Goal: Task Accomplishment & Management: Complete application form

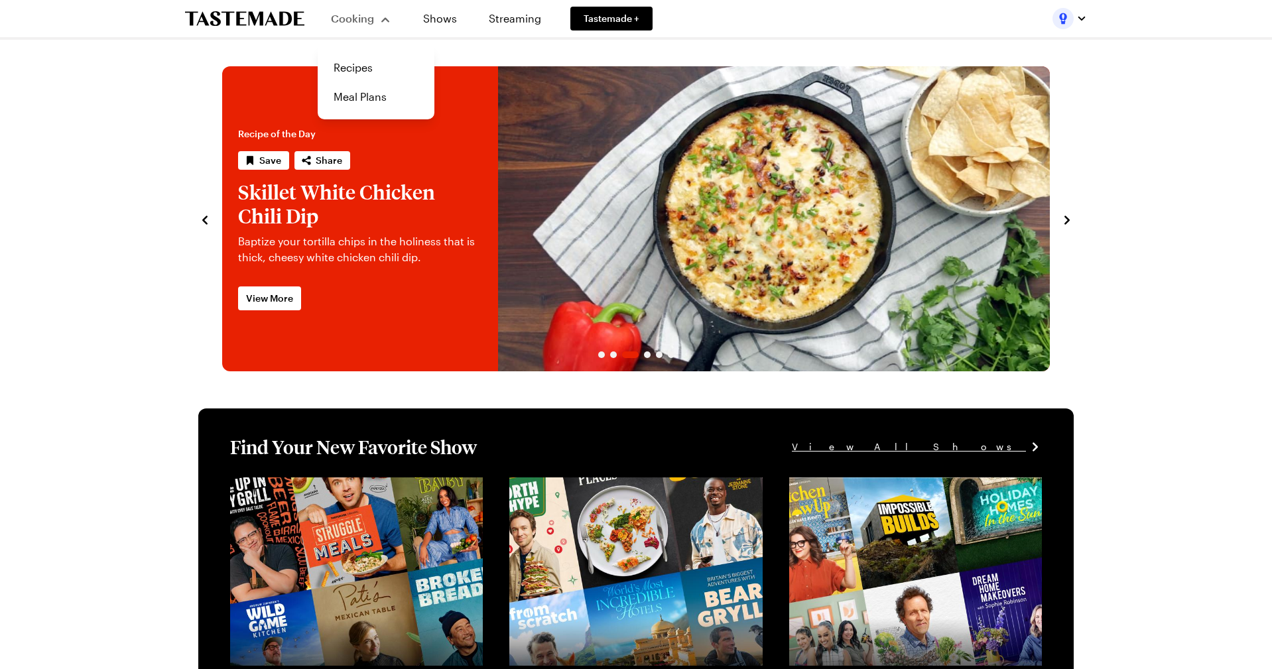
click at [355, 15] on span "Cooking" at bounding box center [352, 18] width 43 height 13
click at [361, 81] on link "Recipes" at bounding box center [376, 67] width 101 height 29
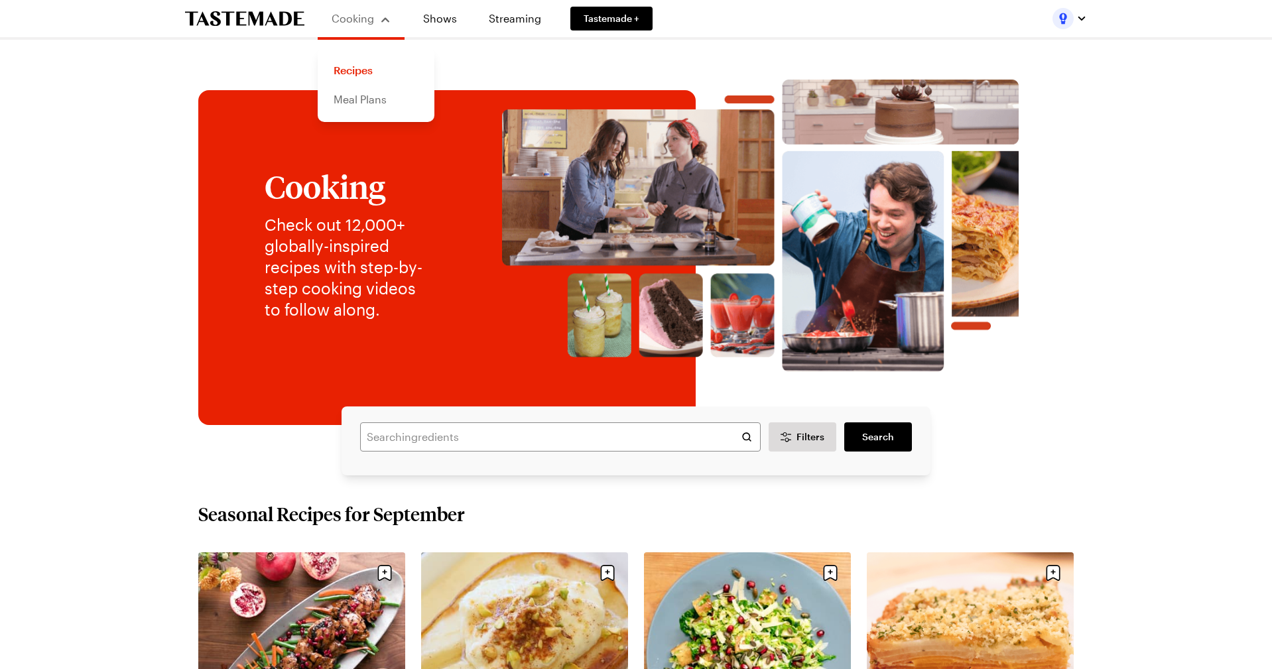
click at [367, 94] on link "Meal Plans" at bounding box center [376, 99] width 101 height 29
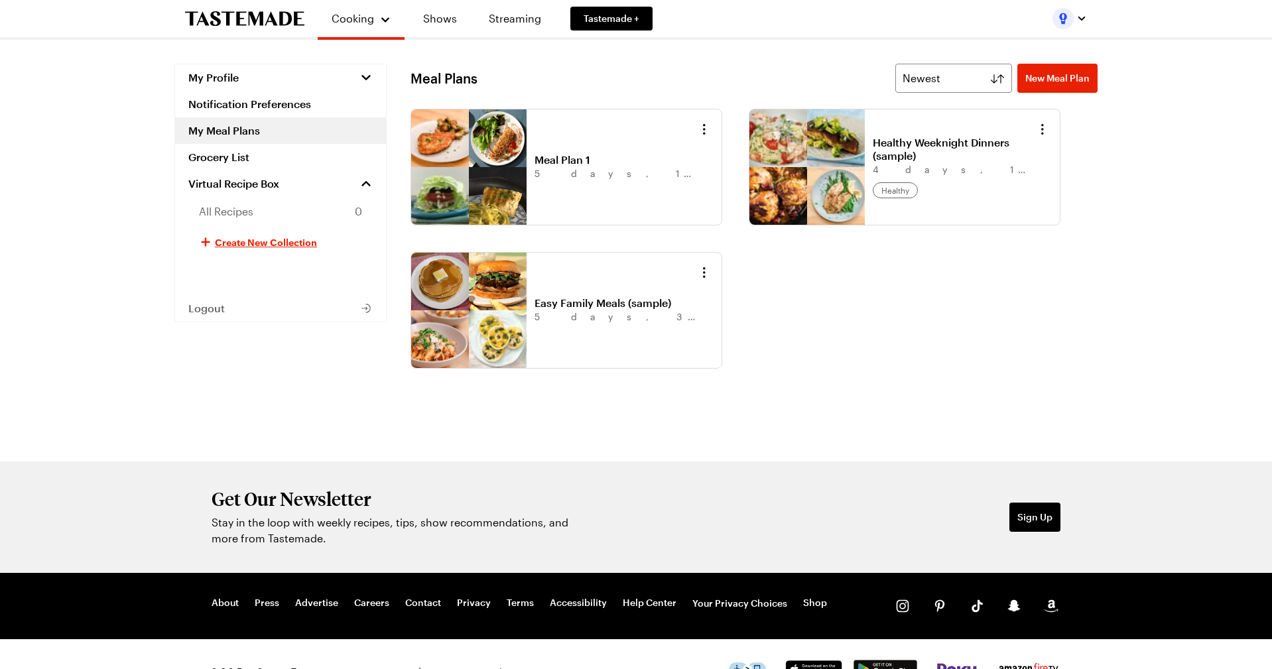
click at [873, 162] on link "Healthy Weeknight Dinners (sample)" at bounding box center [955, 149] width 164 height 27
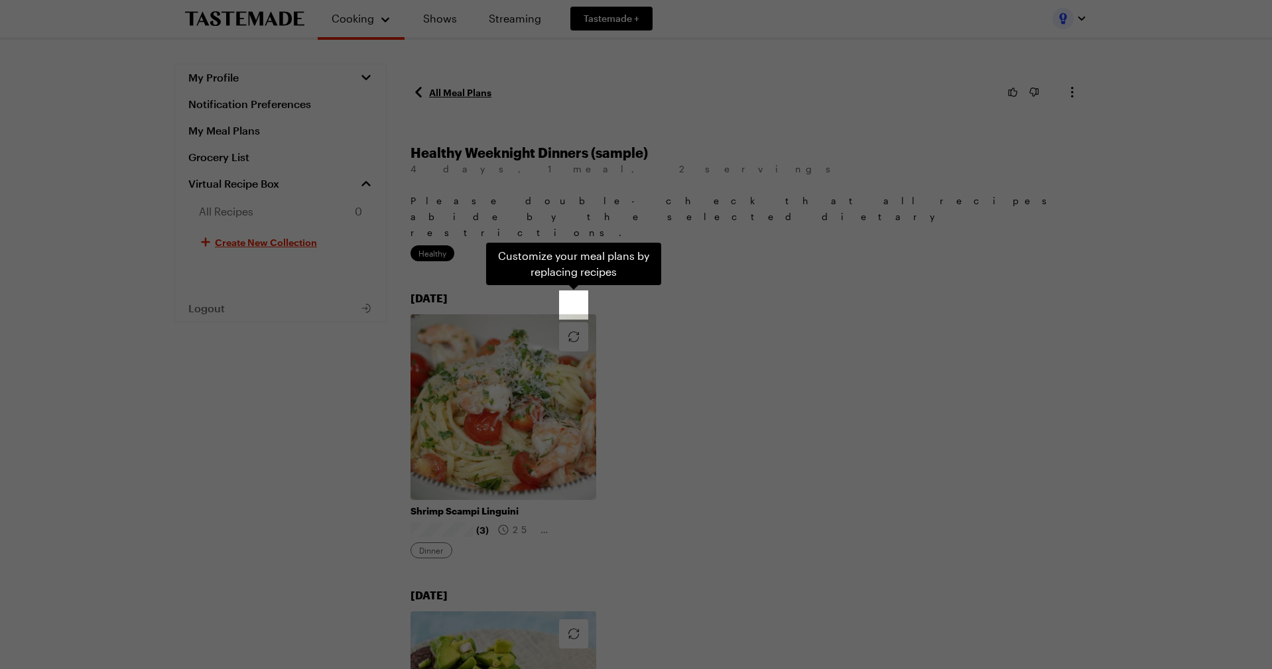
click at [795, 311] on div "Customize your meal plans by replacing recipes . Press Escape to dismiss this h…" at bounding box center [636, 334] width 1272 height 669
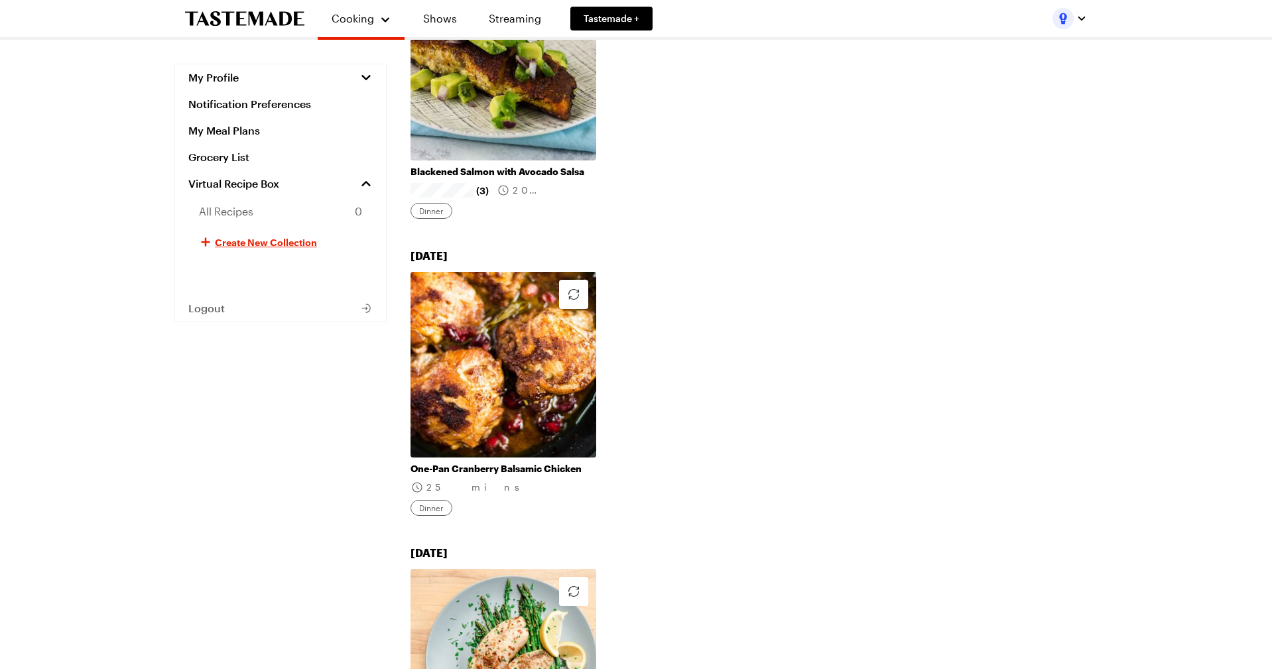
scroll to position [639, 0]
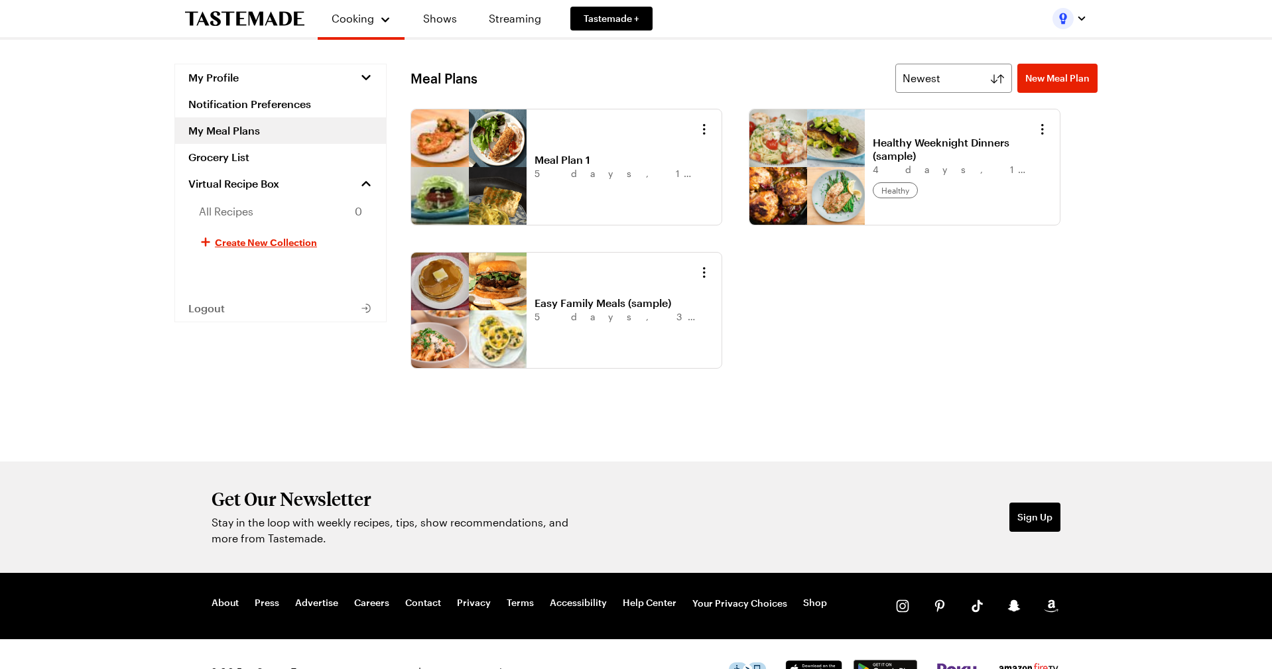
click at [592, 299] on link "Easy Family Meals (sample)" at bounding box center [617, 302] width 164 height 13
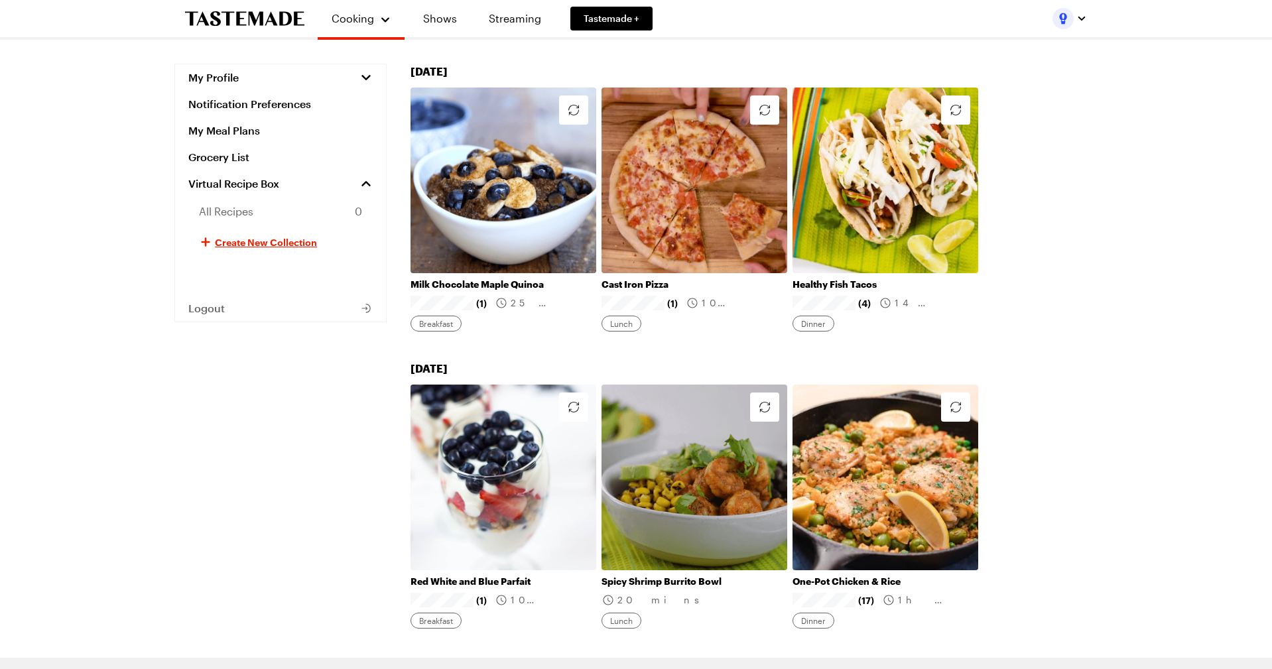
scroll to position [1058, 0]
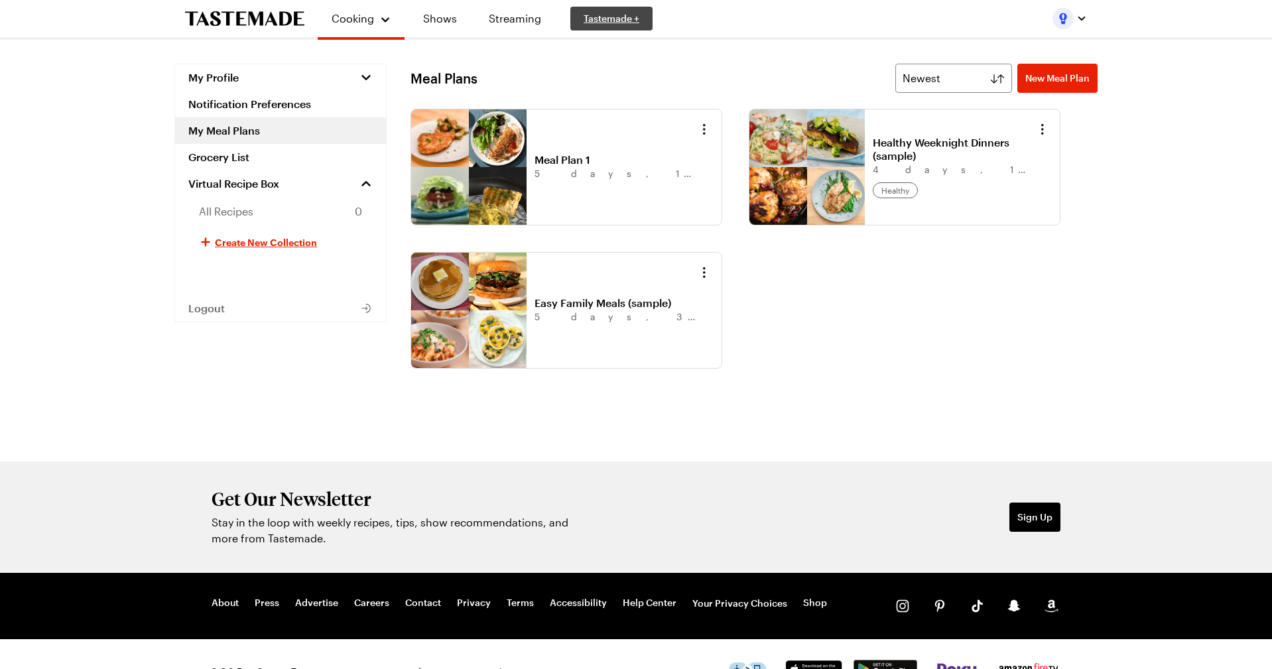
click at [625, 23] on span "Tastemade +" at bounding box center [612, 18] width 56 height 13
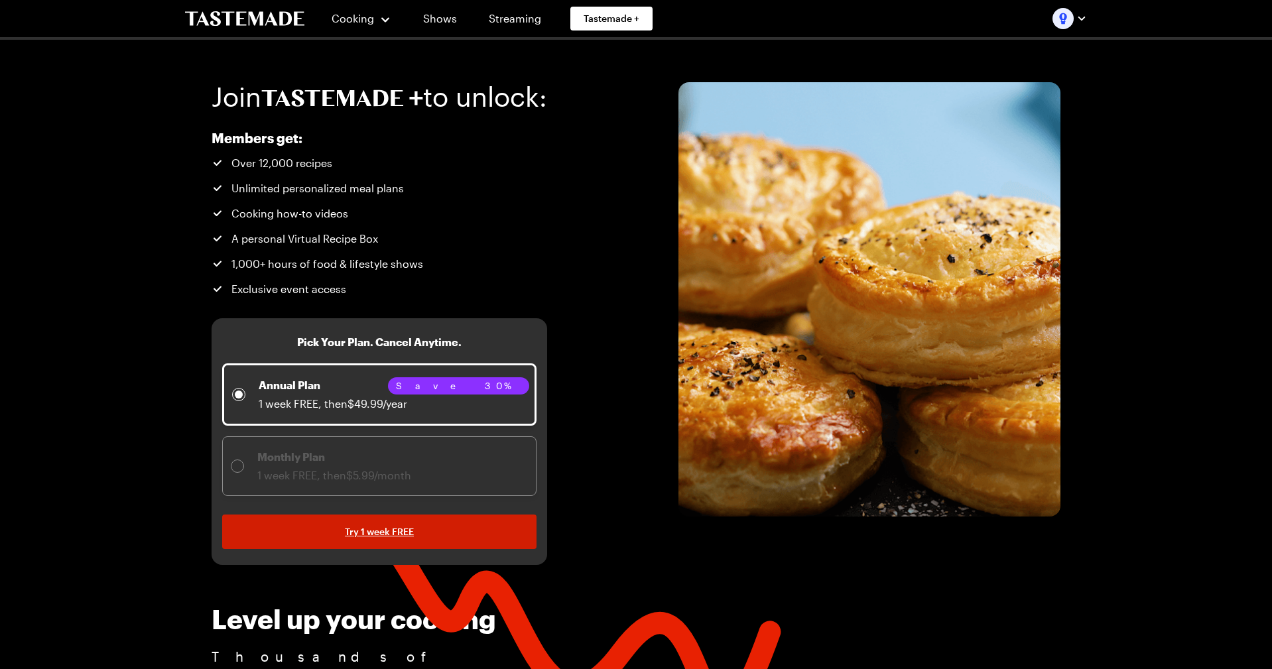
click at [403, 528] on span "Try 1 week FREE" at bounding box center [379, 531] width 69 height 13
click at [389, 529] on span "Try 1 week FREE" at bounding box center [379, 531] width 69 height 13
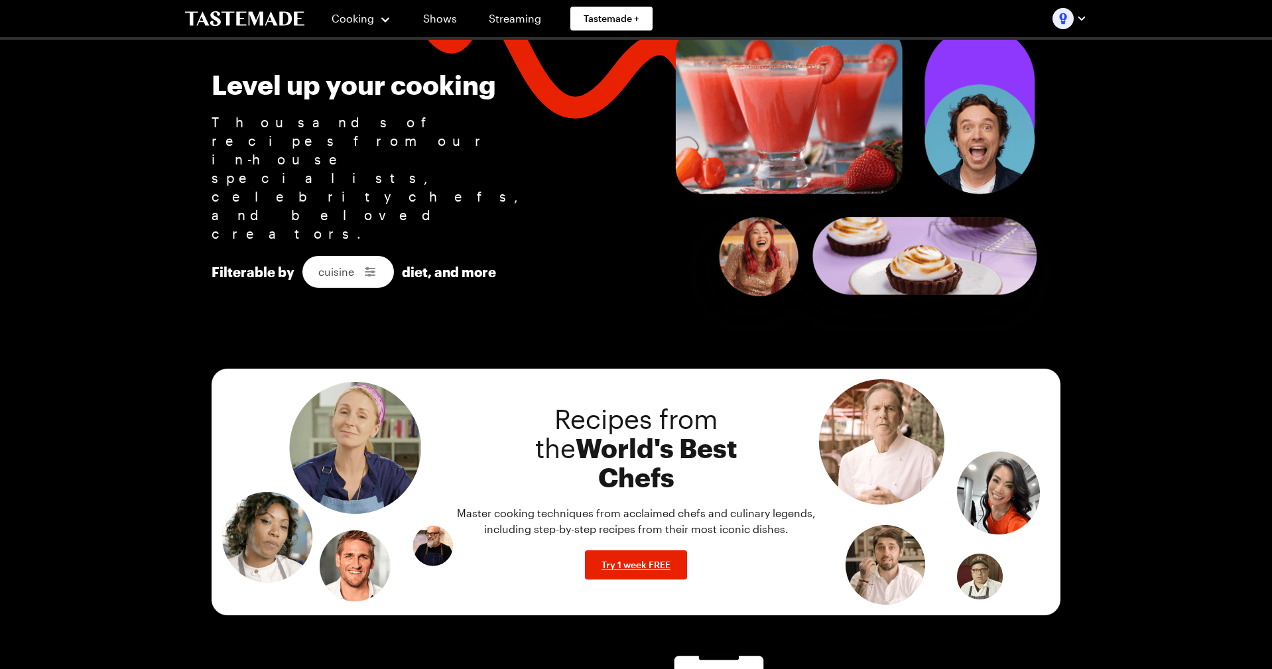
scroll to position [581, 0]
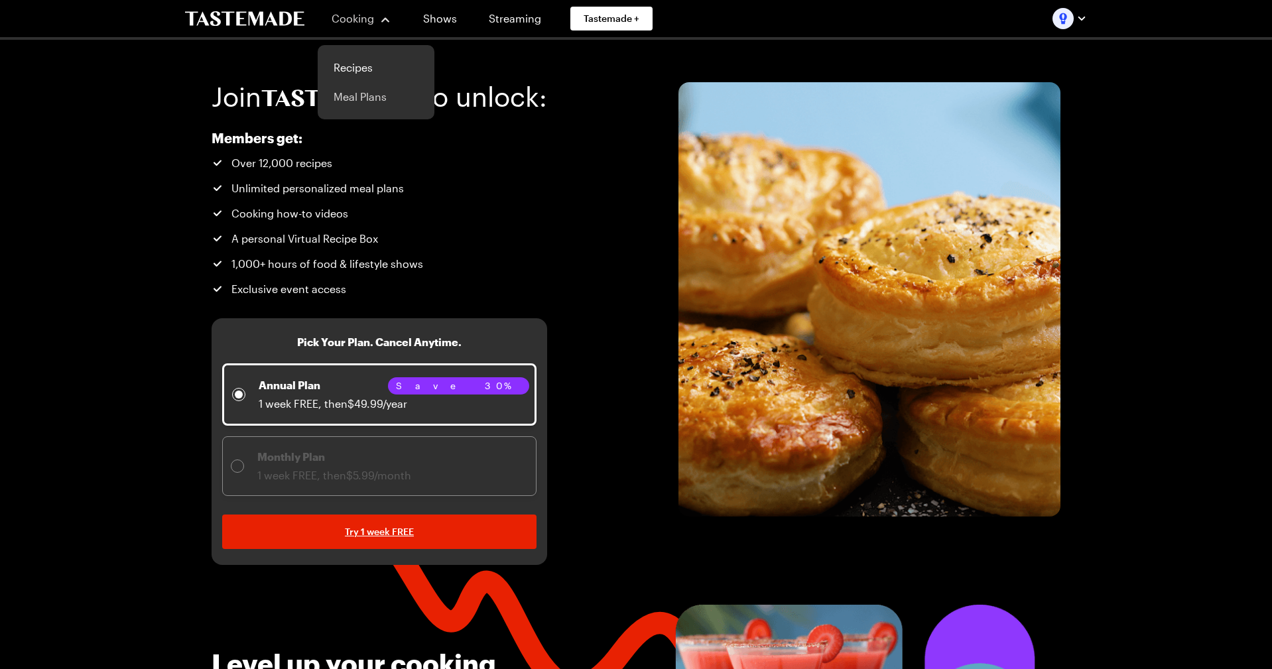
click at [367, 99] on link "Meal Plans" at bounding box center [376, 96] width 101 height 29
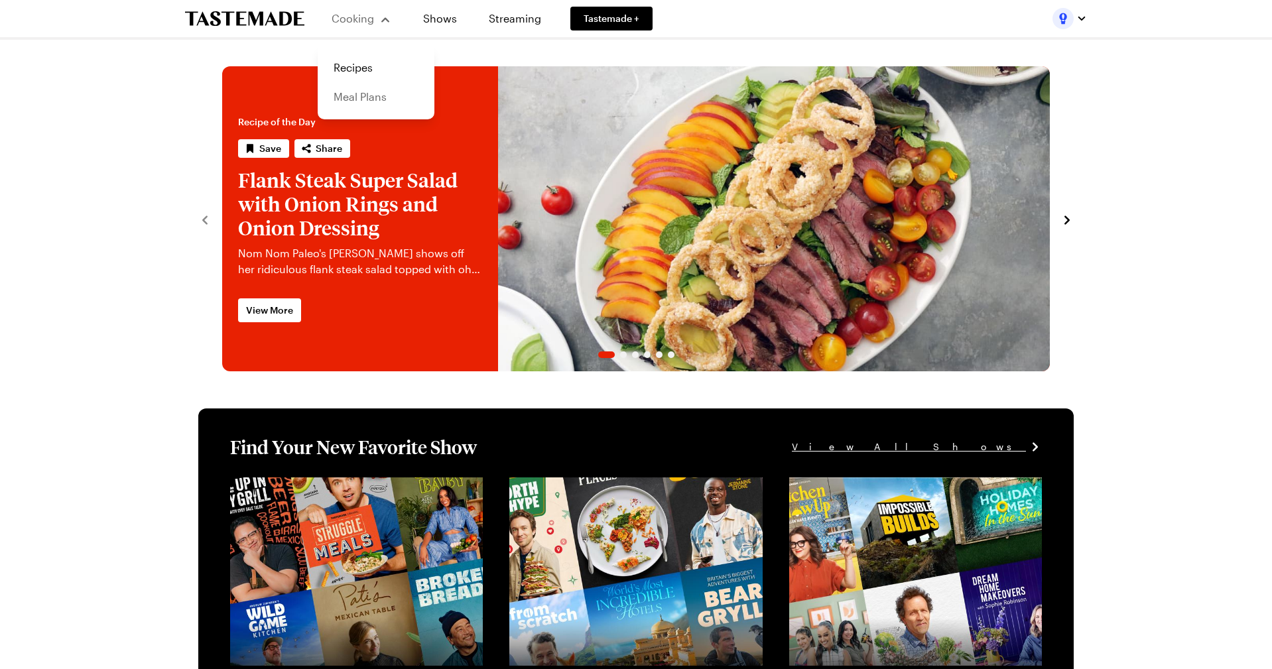
click at [359, 96] on link "Meal Plans" at bounding box center [376, 96] width 101 height 29
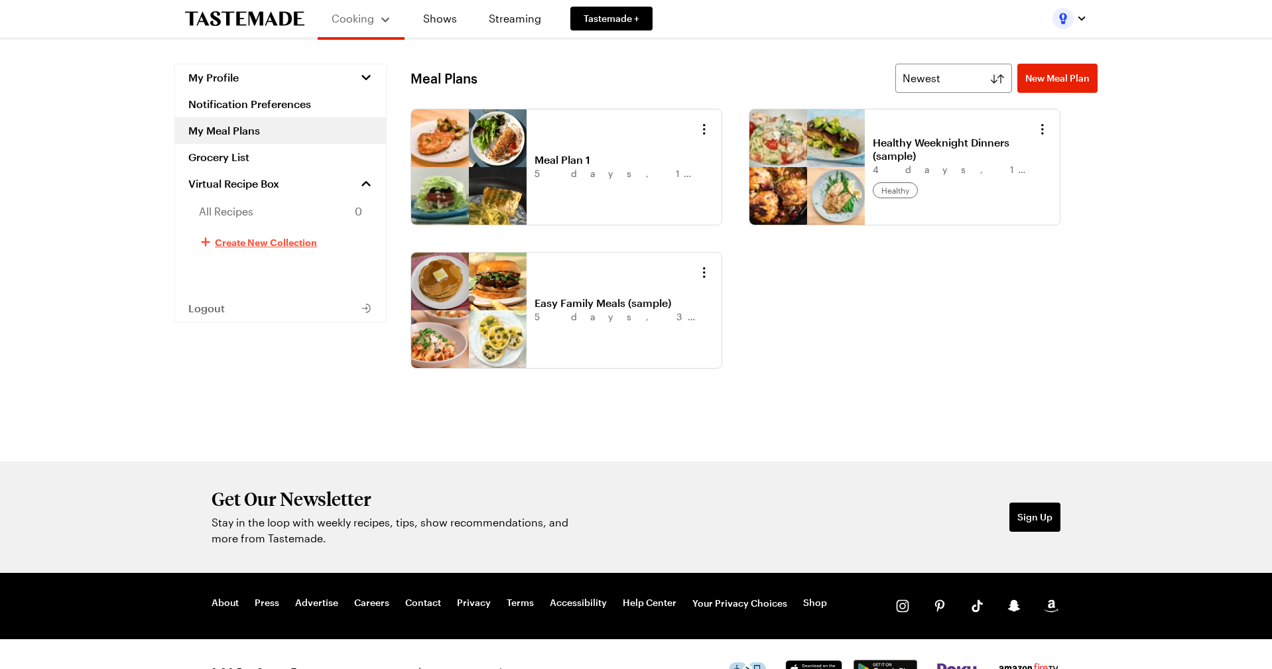
click at [269, 245] on span "Create New Collection" at bounding box center [266, 241] width 102 height 13
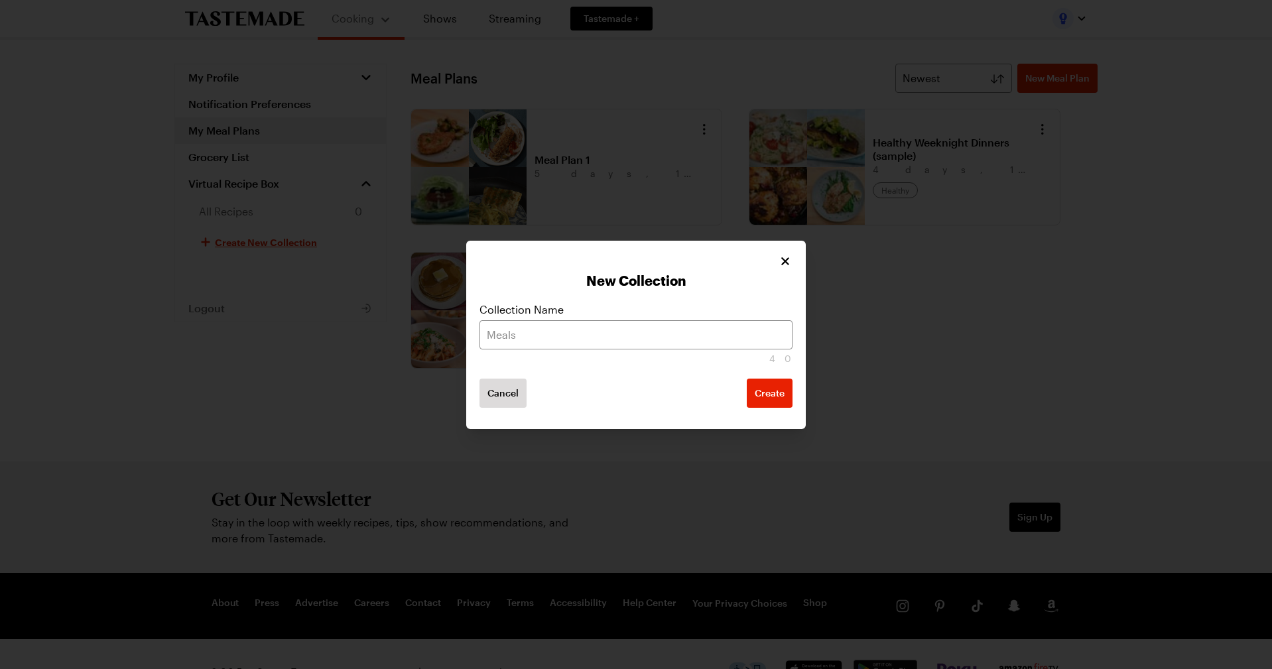
click at [781, 263] on icon "Close" at bounding box center [785, 261] width 13 height 13
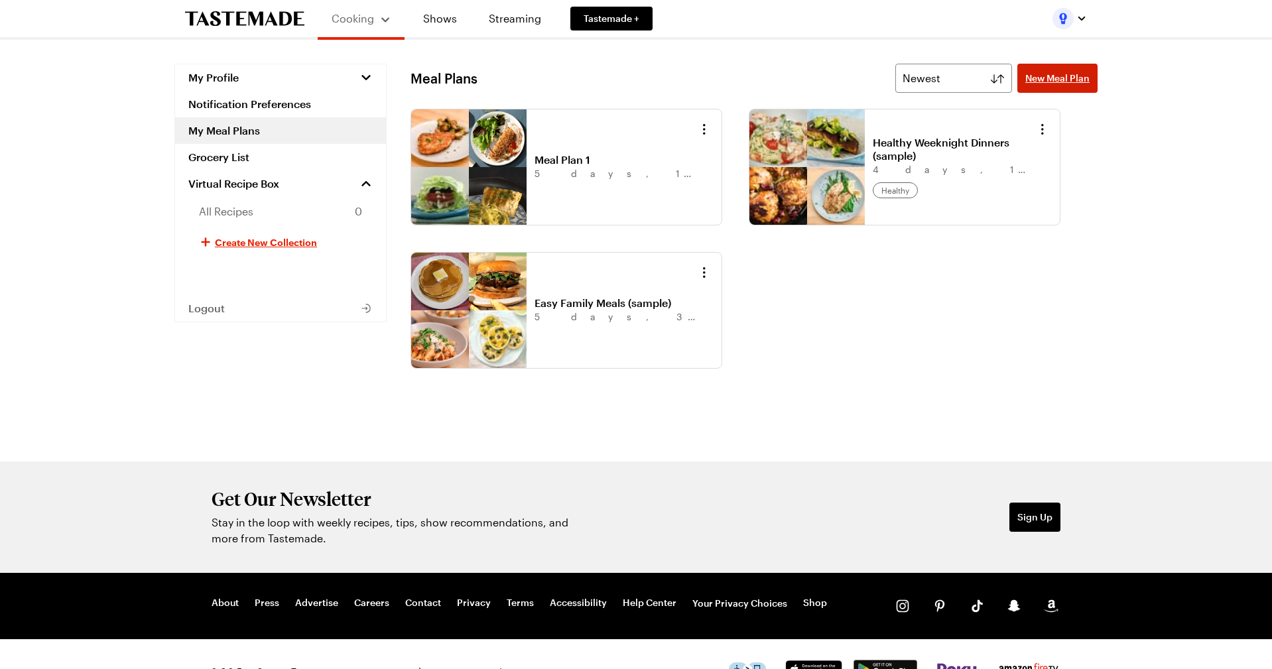
click at [1065, 83] on span "New Meal Plan" at bounding box center [1057, 78] width 64 height 13
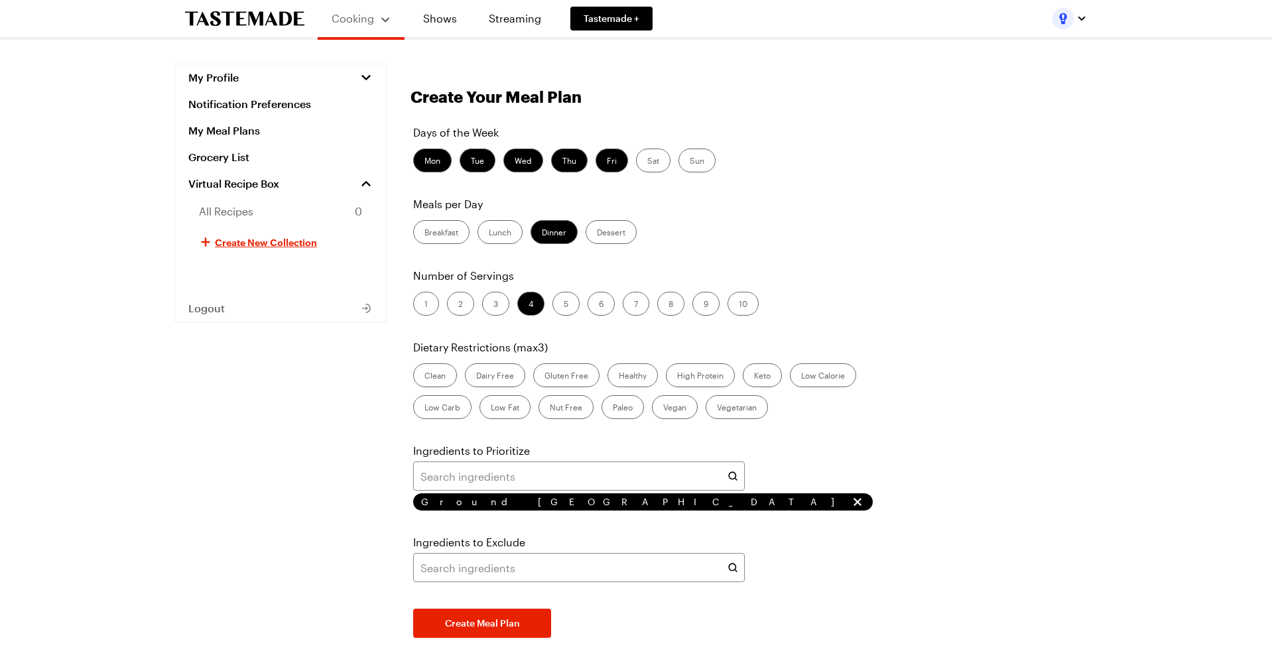
click at [851, 503] on icon "remove Ground turkey" at bounding box center [857, 501] width 13 height 13
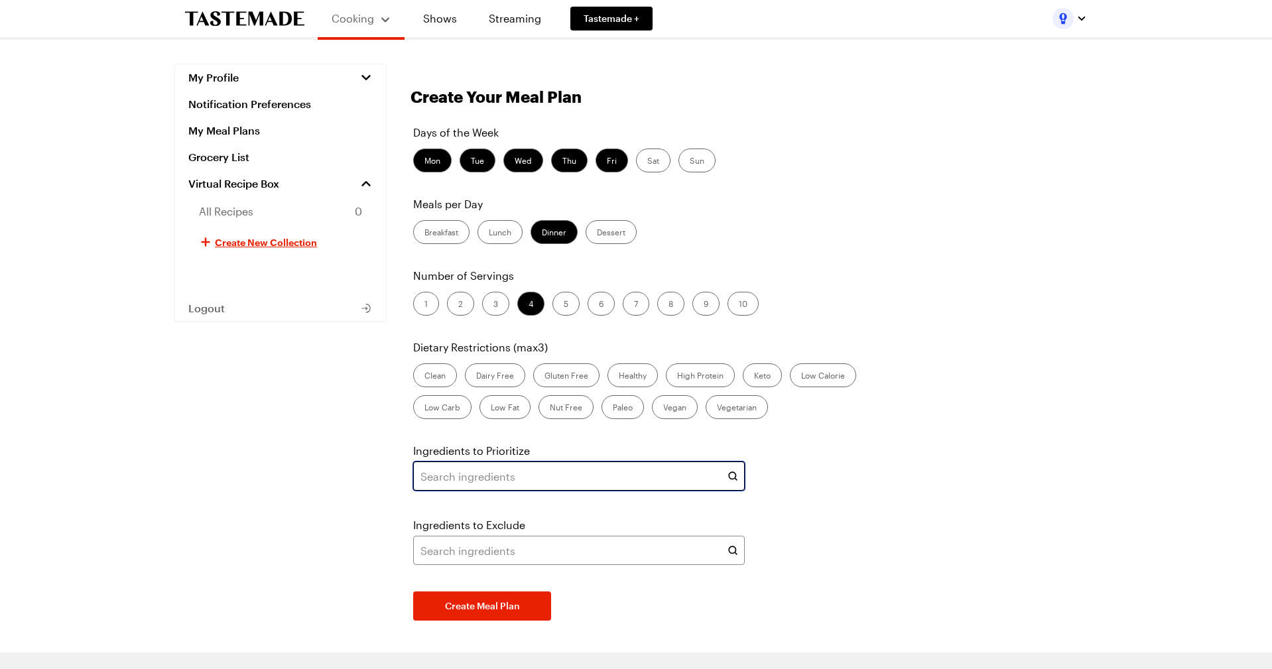
click at [511, 482] on input "text" at bounding box center [579, 476] width 332 height 29
click at [638, 514] on div "No results found" at bounding box center [579, 512] width 330 height 27
click at [645, 482] on input "chicken thighs" at bounding box center [579, 476] width 332 height 29
click at [734, 478] on input "chicken thighs" at bounding box center [579, 476] width 332 height 29
type input "chicken thighs"
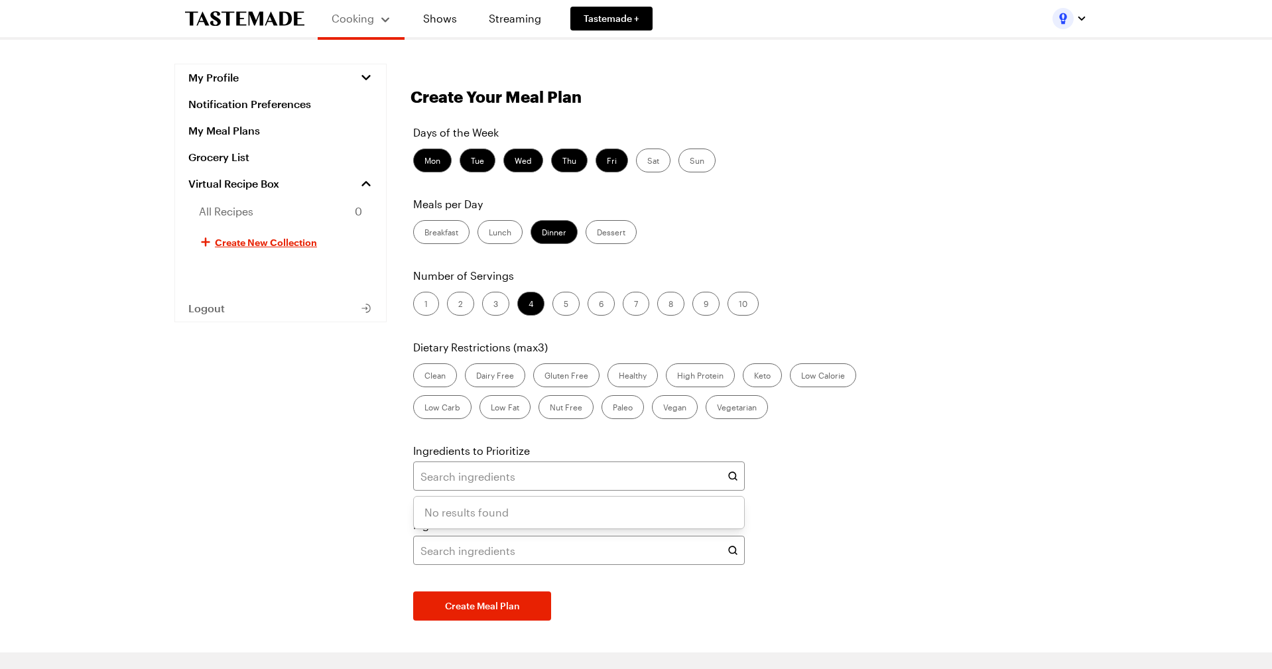
click at [789, 496] on div "Days of the Week Mon Tue Wed Thu Fri Sat Sun Meals per Day Breakfast Lunch Dinn…" at bounding box center [754, 373] width 687 height 496
type input "chicken thighs"
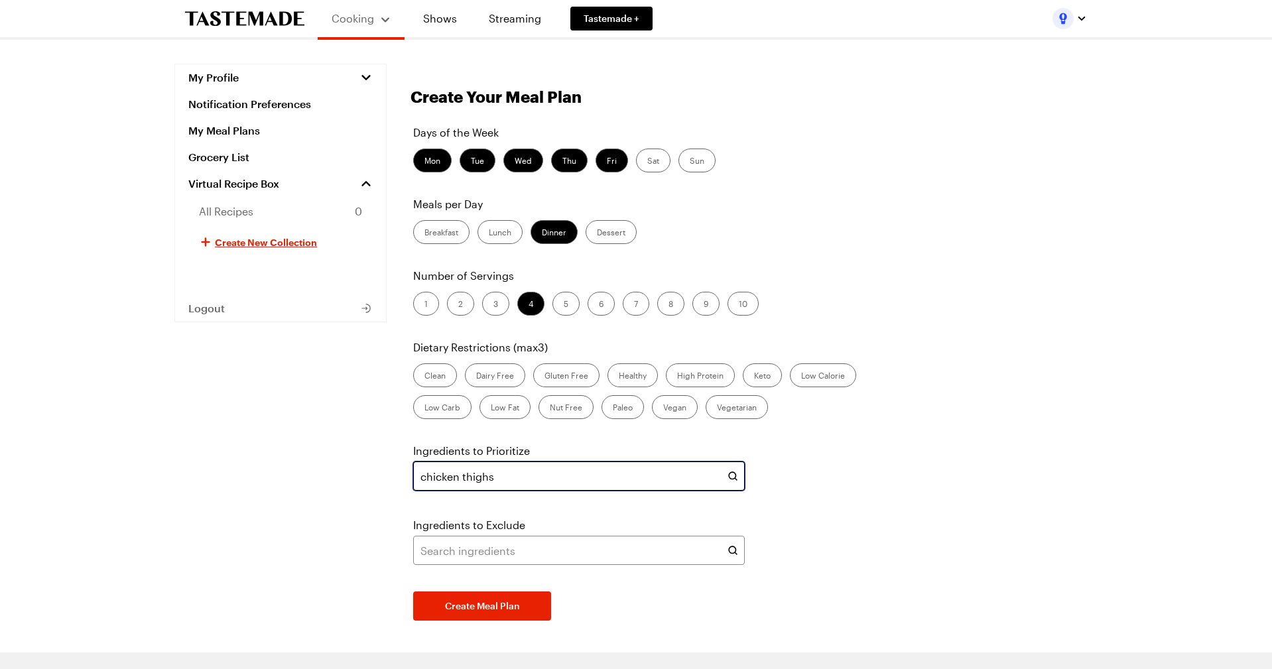
click at [688, 482] on input "chicken thighs" at bounding box center [579, 476] width 332 height 29
click at [482, 606] on button "Create Meal Plan" at bounding box center [482, 606] width 138 height 29
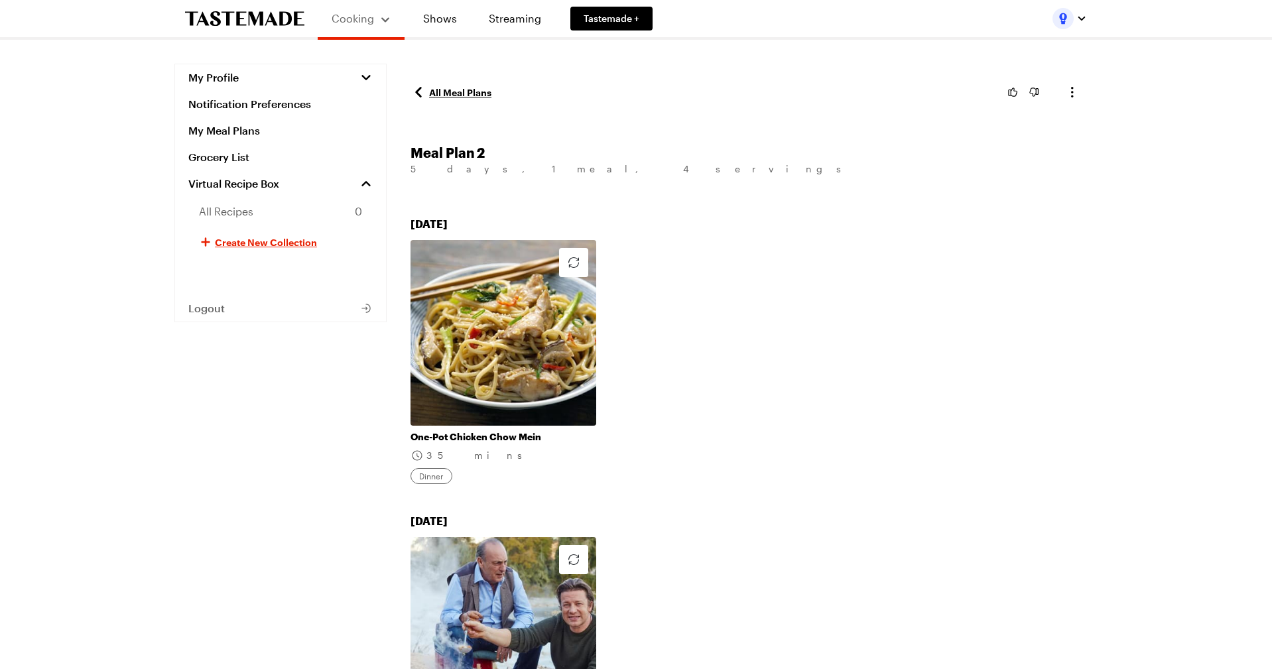
click at [461, 90] on link "All Meal Plans" at bounding box center [451, 92] width 81 height 16
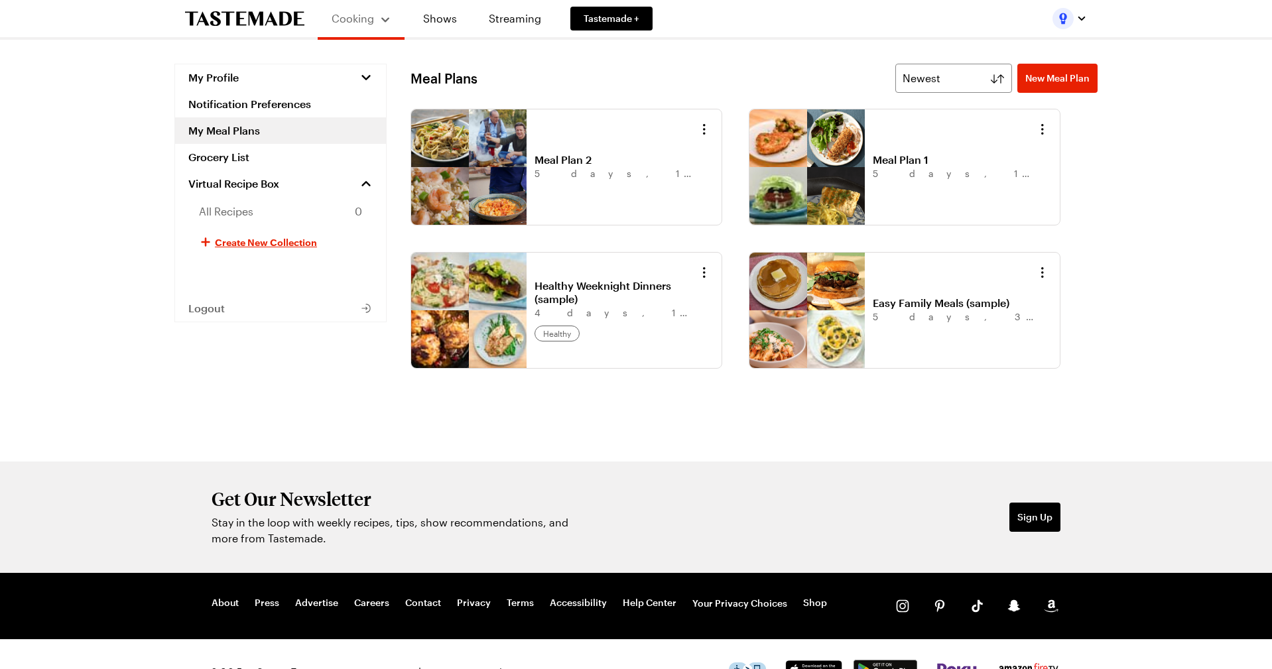
click at [893, 166] on link "Meal Plan 1" at bounding box center [955, 159] width 164 height 13
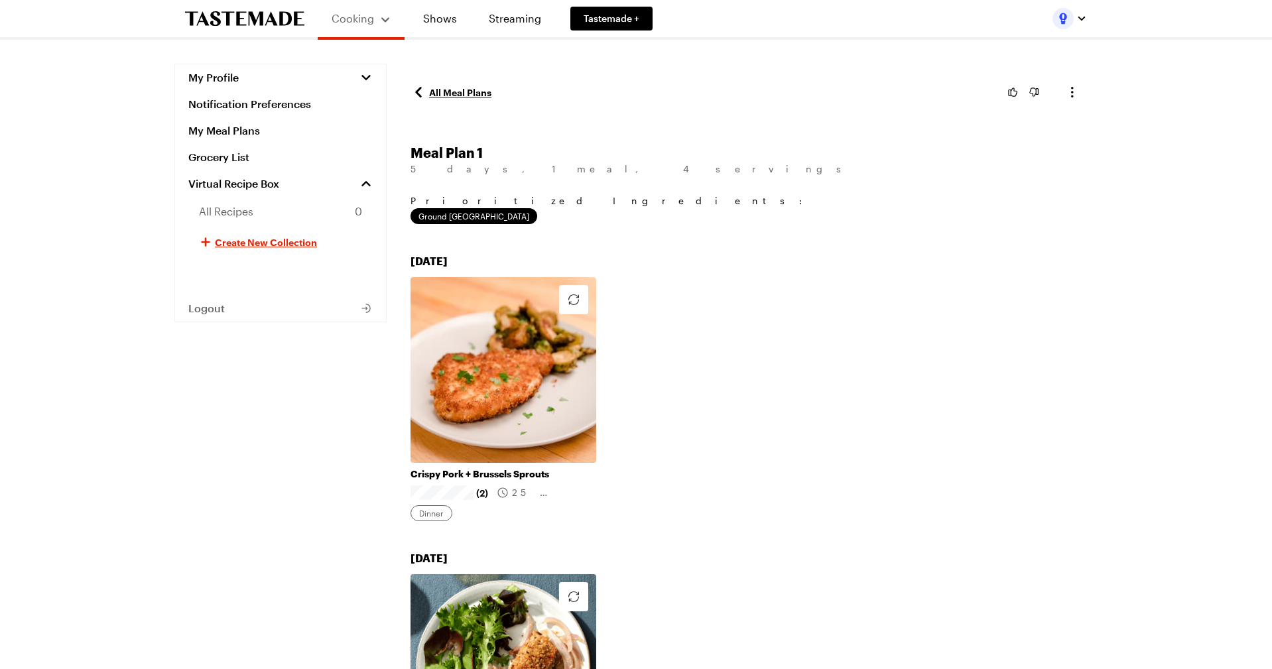
click at [455, 94] on link "All Meal Plans" at bounding box center [451, 92] width 81 height 16
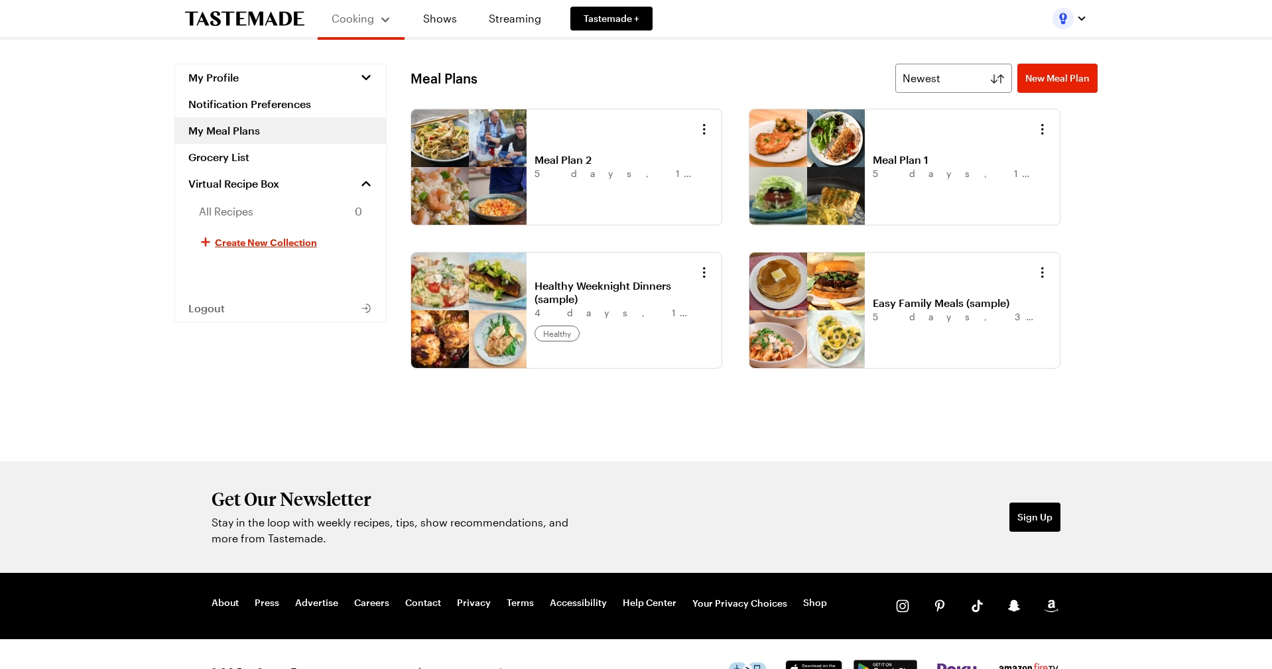
click at [538, 166] on link "Meal Plan 2" at bounding box center [617, 159] width 164 height 13
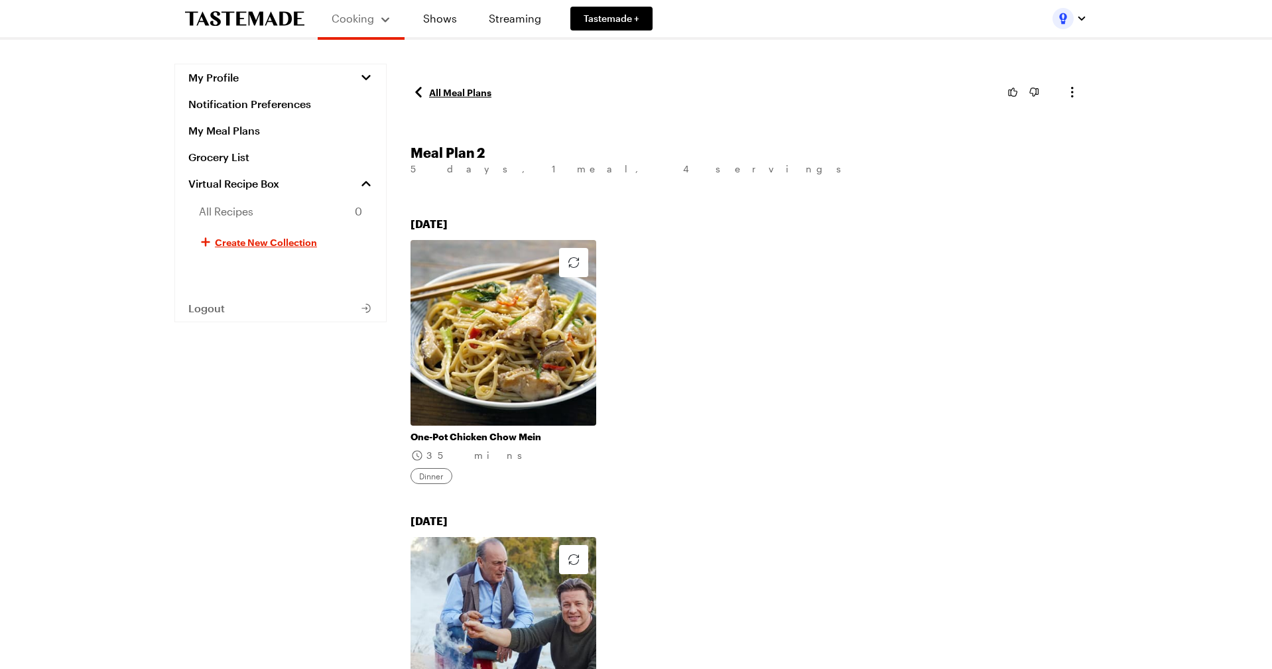
click at [444, 88] on link "All Meal Plans" at bounding box center [451, 92] width 81 height 16
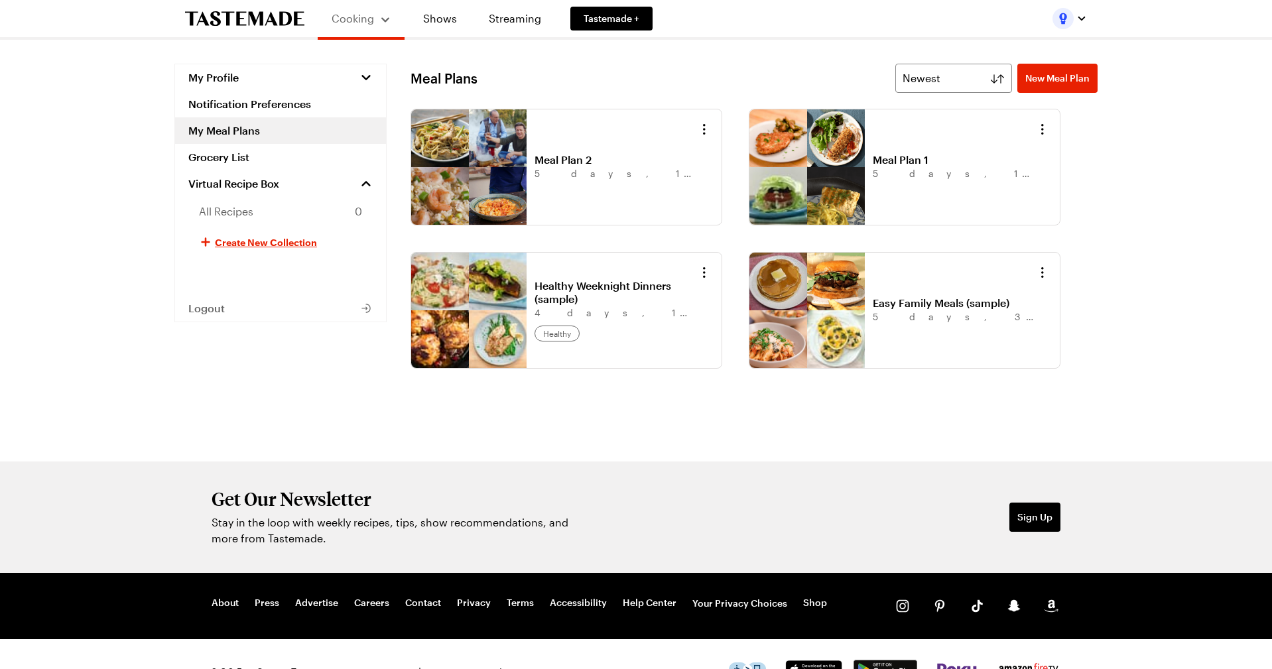
click at [545, 165] on link "Meal Plan 2" at bounding box center [617, 159] width 164 height 13
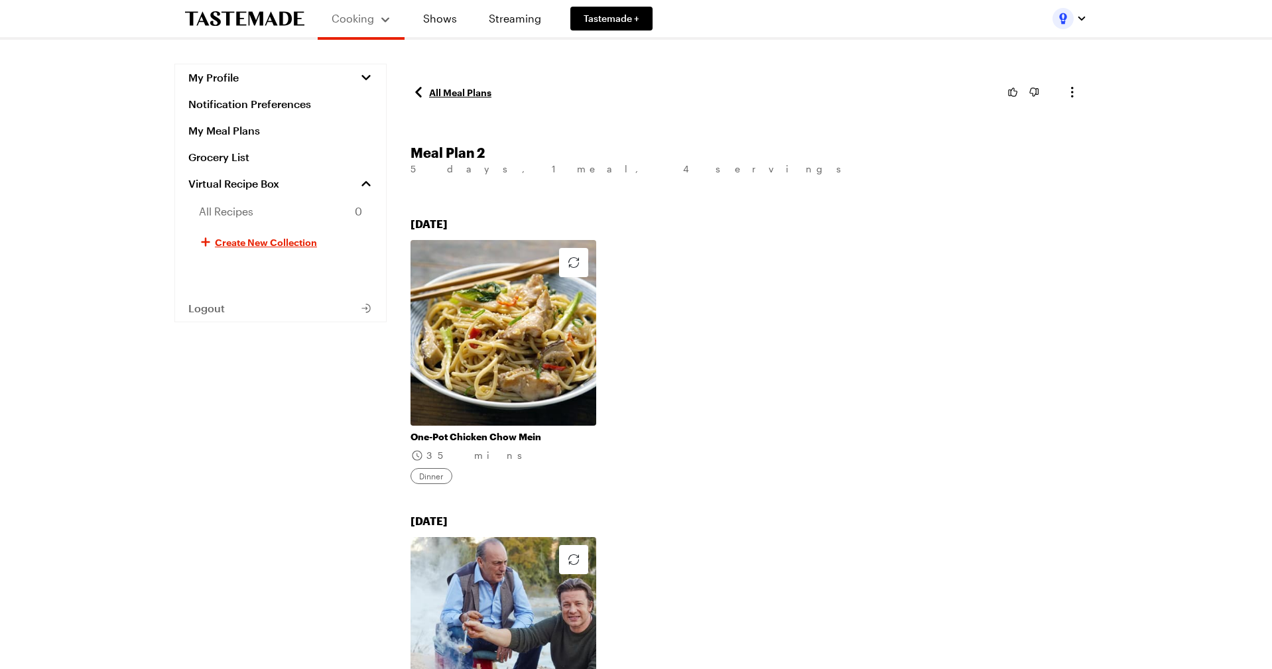
click at [542, 431] on link "One-Pot Chicken Chow Mein" at bounding box center [504, 437] width 186 height 12
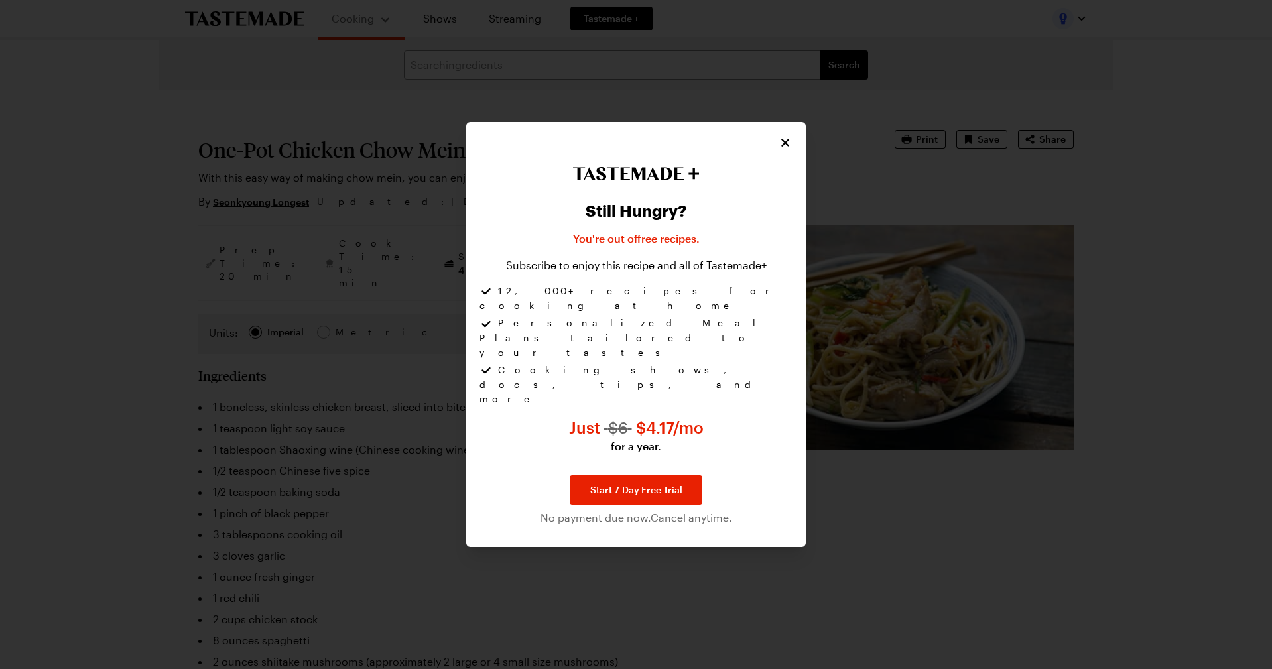
click at [785, 147] on icon "Close" at bounding box center [785, 143] width 8 height 8
click at [781, 149] on icon "Close" at bounding box center [785, 142] width 13 height 13
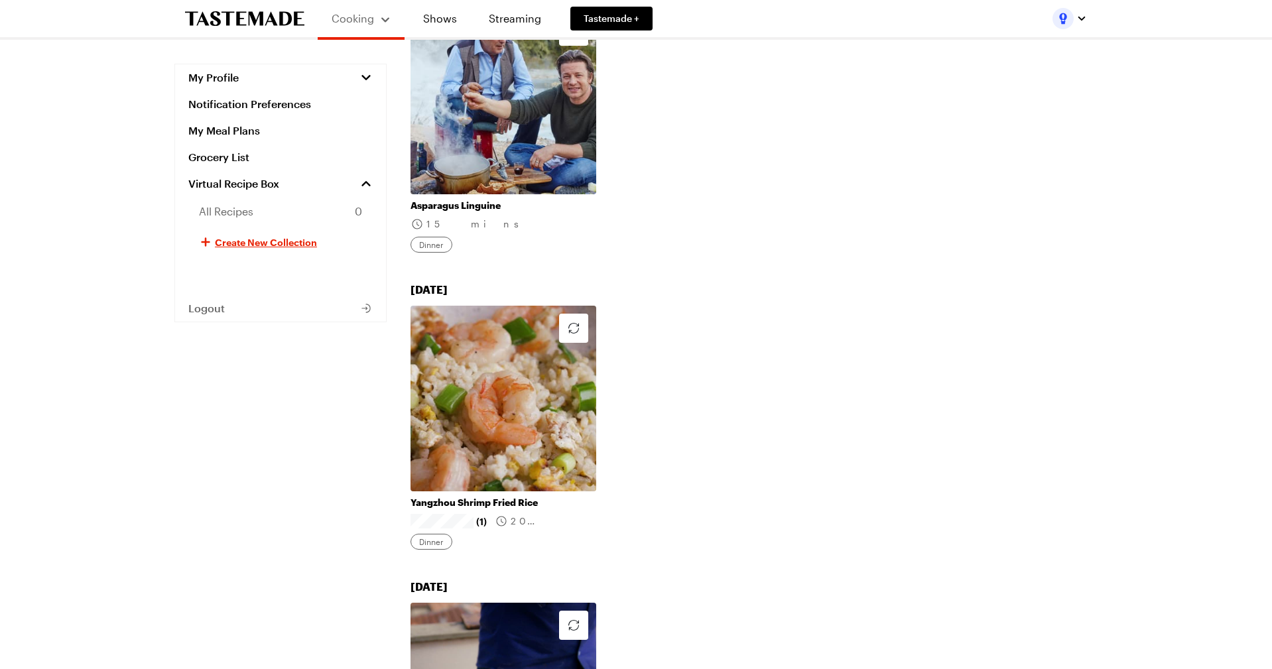
scroll to position [616, 0]
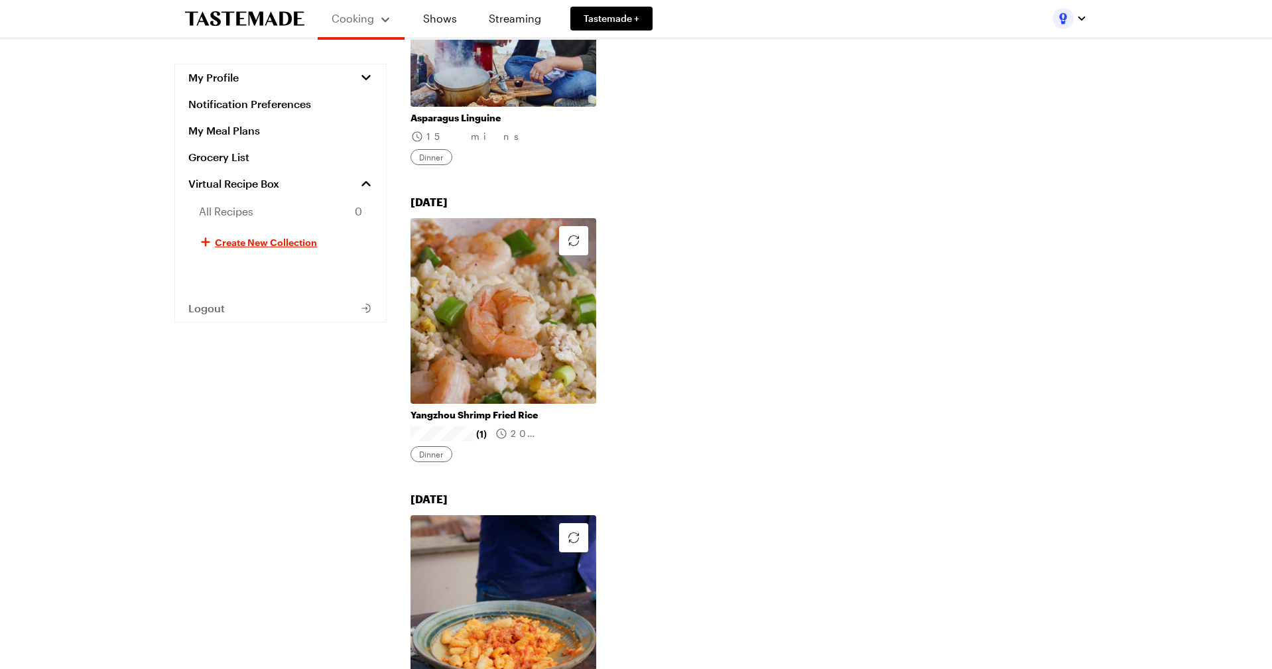
click at [531, 414] on link "Yangzhou Shrimp Fried Rice" at bounding box center [504, 415] width 186 height 12
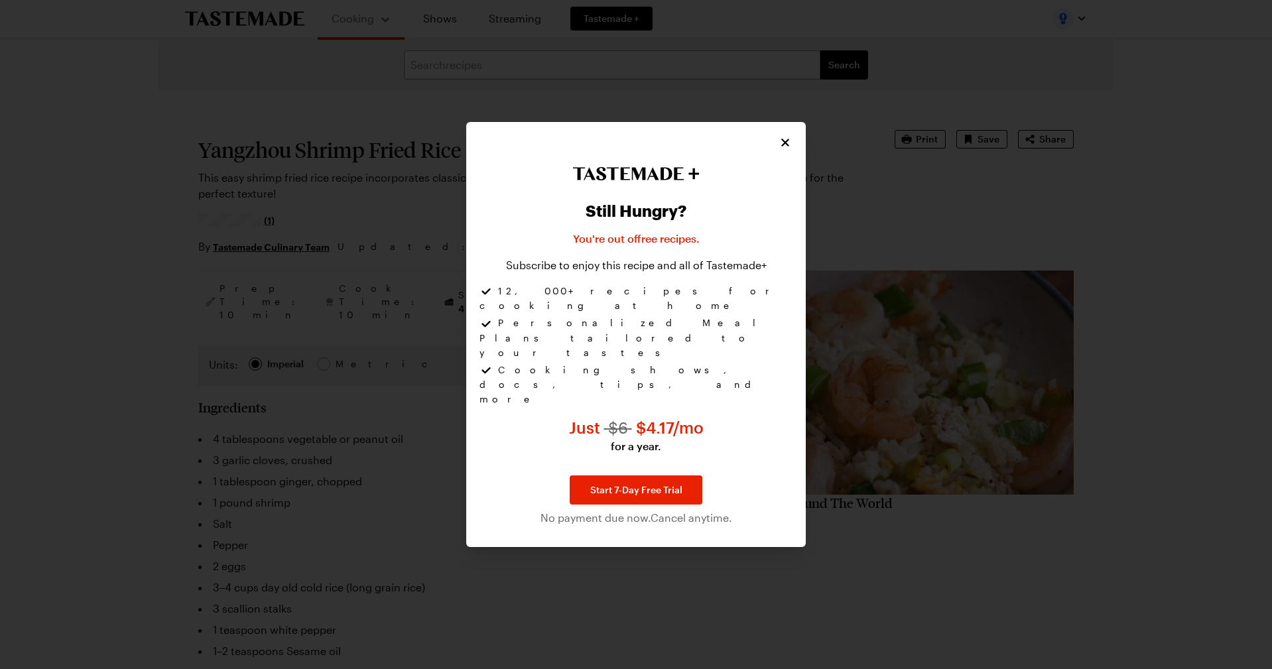
type textarea "x"
click at [780, 149] on icon "Close" at bounding box center [785, 142] width 13 height 13
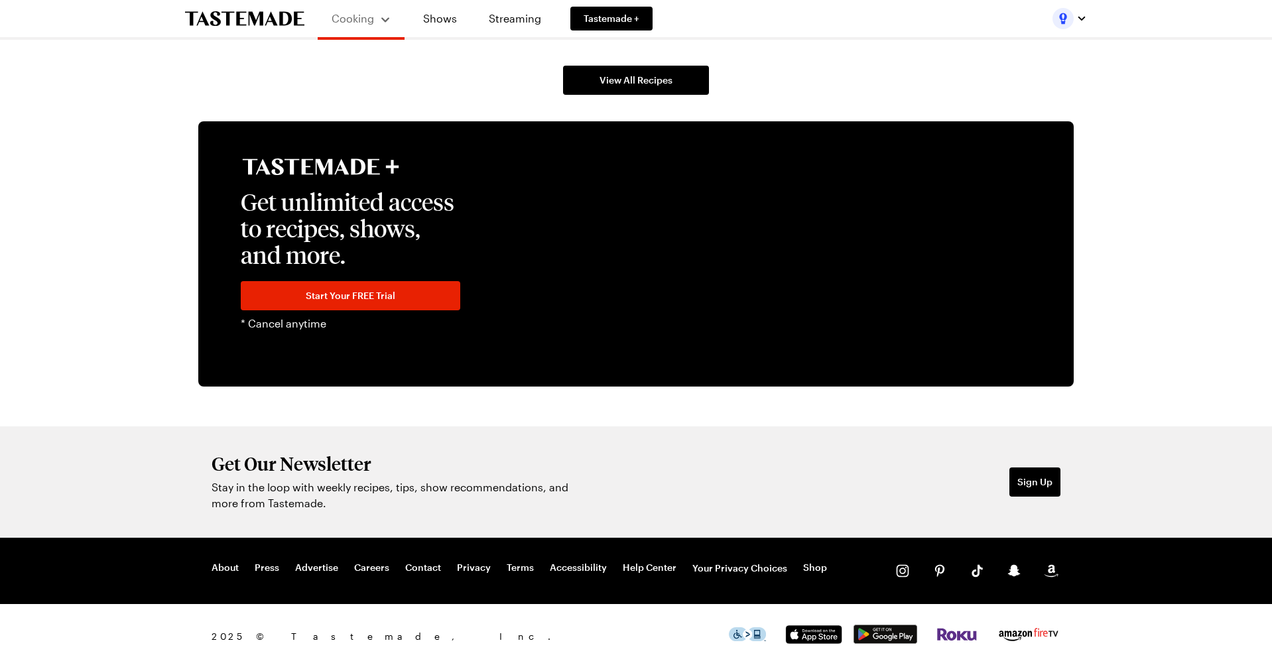
scroll to position [2283, 0]
